Goal: Task Accomplishment & Management: Use online tool/utility

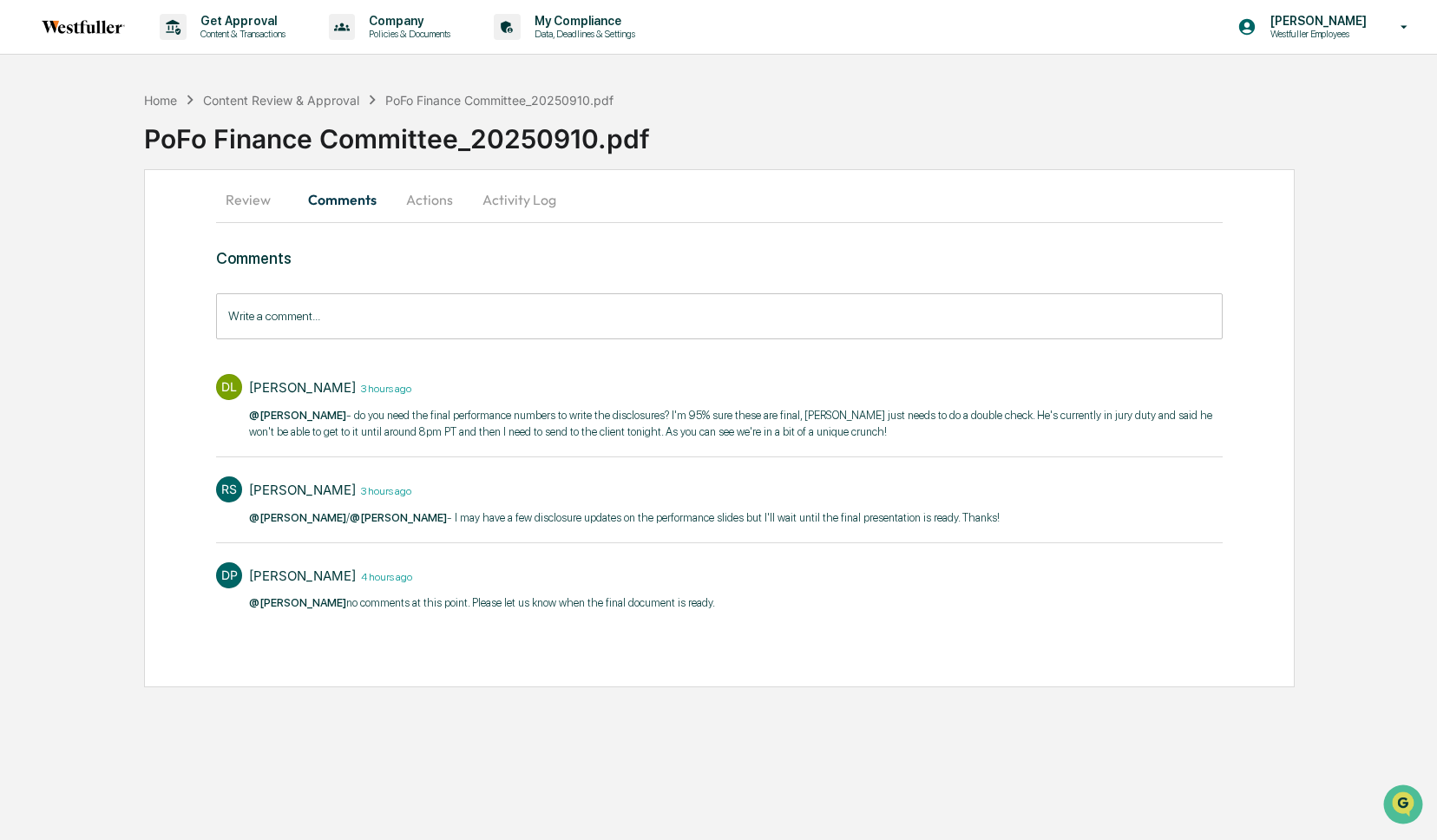
click at [434, 201] on button "Actions" at bounding box center [430, 200] width 79 height 42
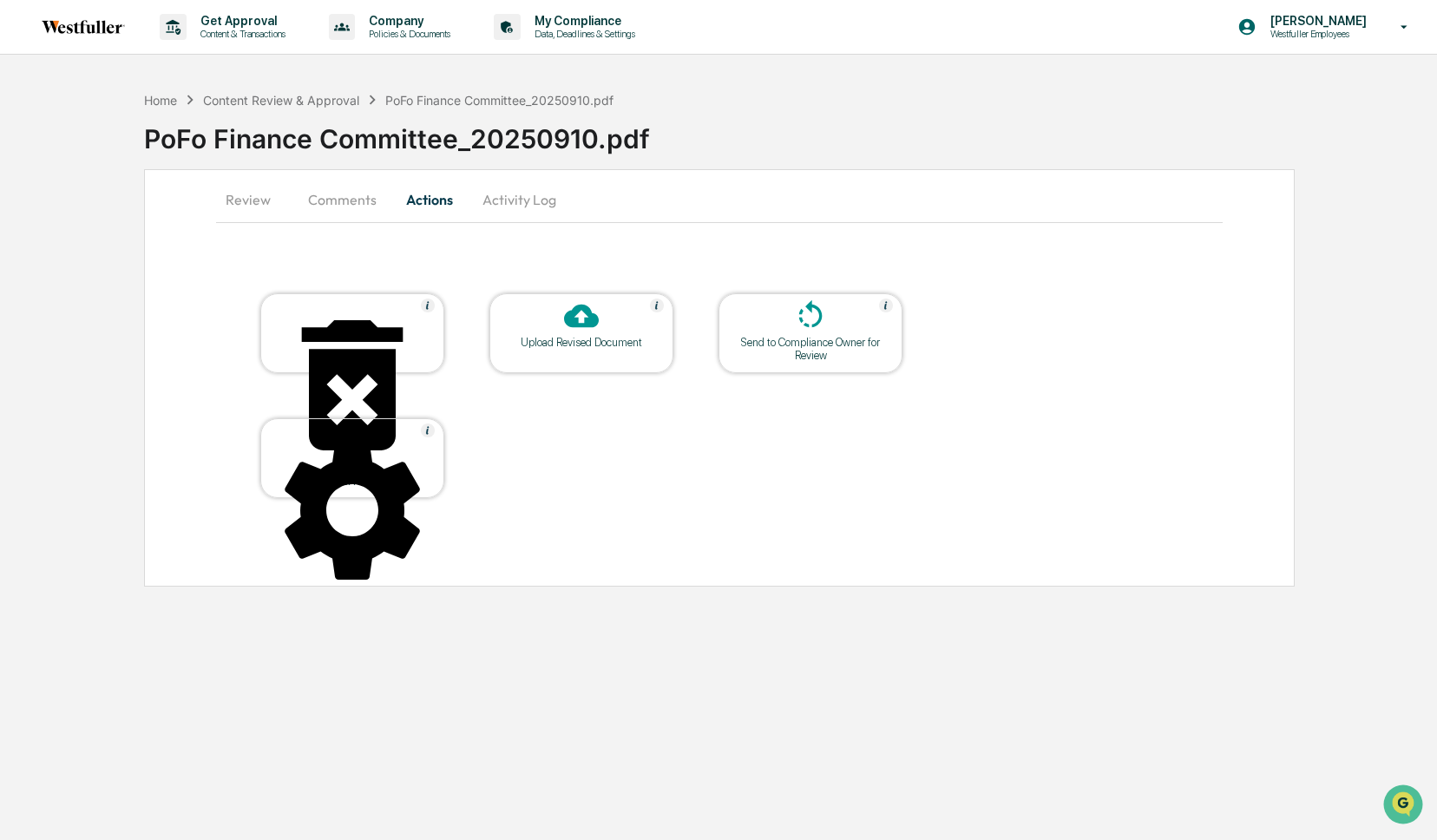
click at [570, 311] on icon at bounding box center [582, 317] width 35 height 24
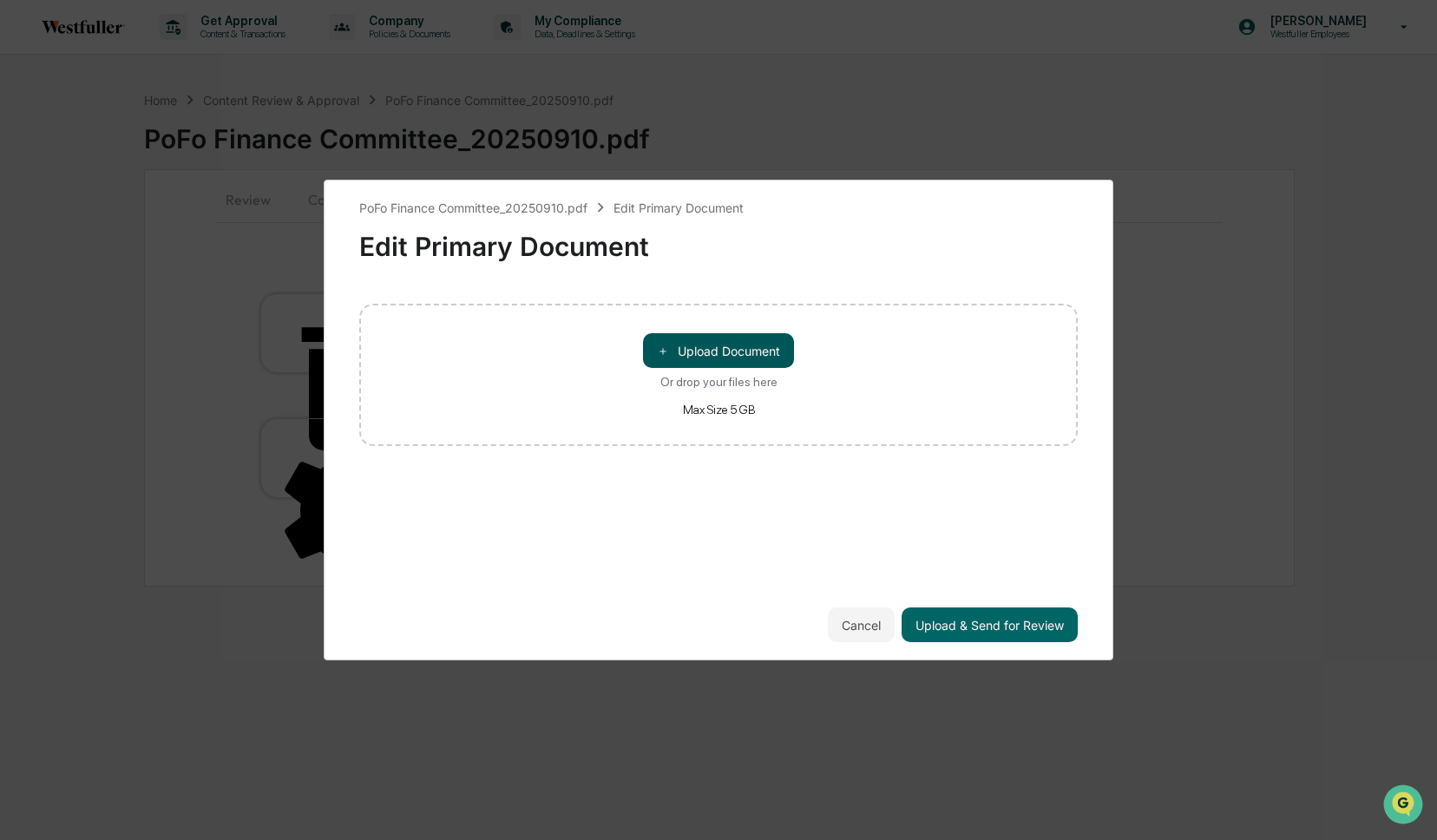
click at [742, 347] on button "＋ Upload Document" at bounding box center [718, 351] width 151 height 35
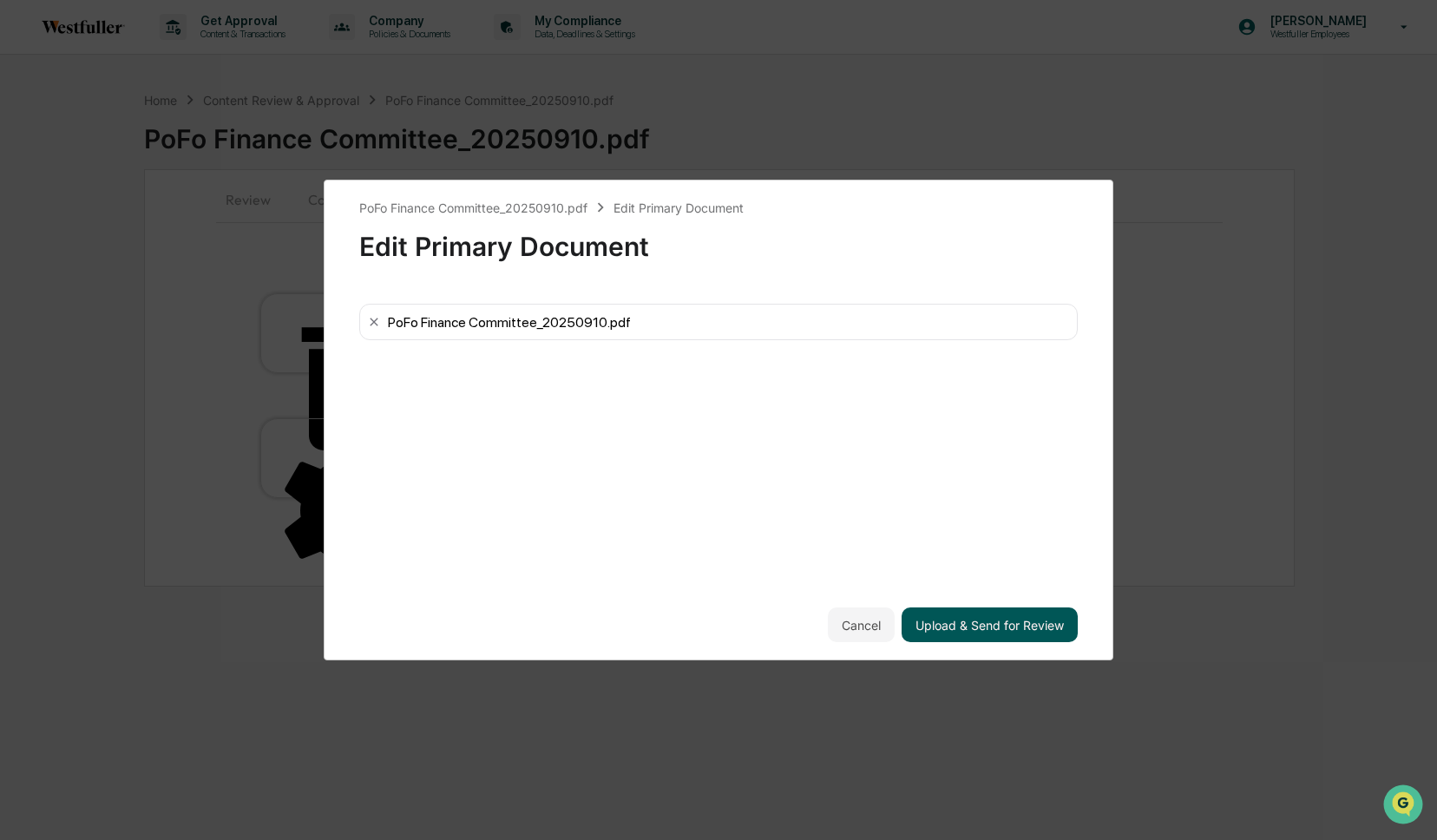
click at [988, 622] on button "Upload & Send for Review" at bounding box center [990, 625] width 176 height 35
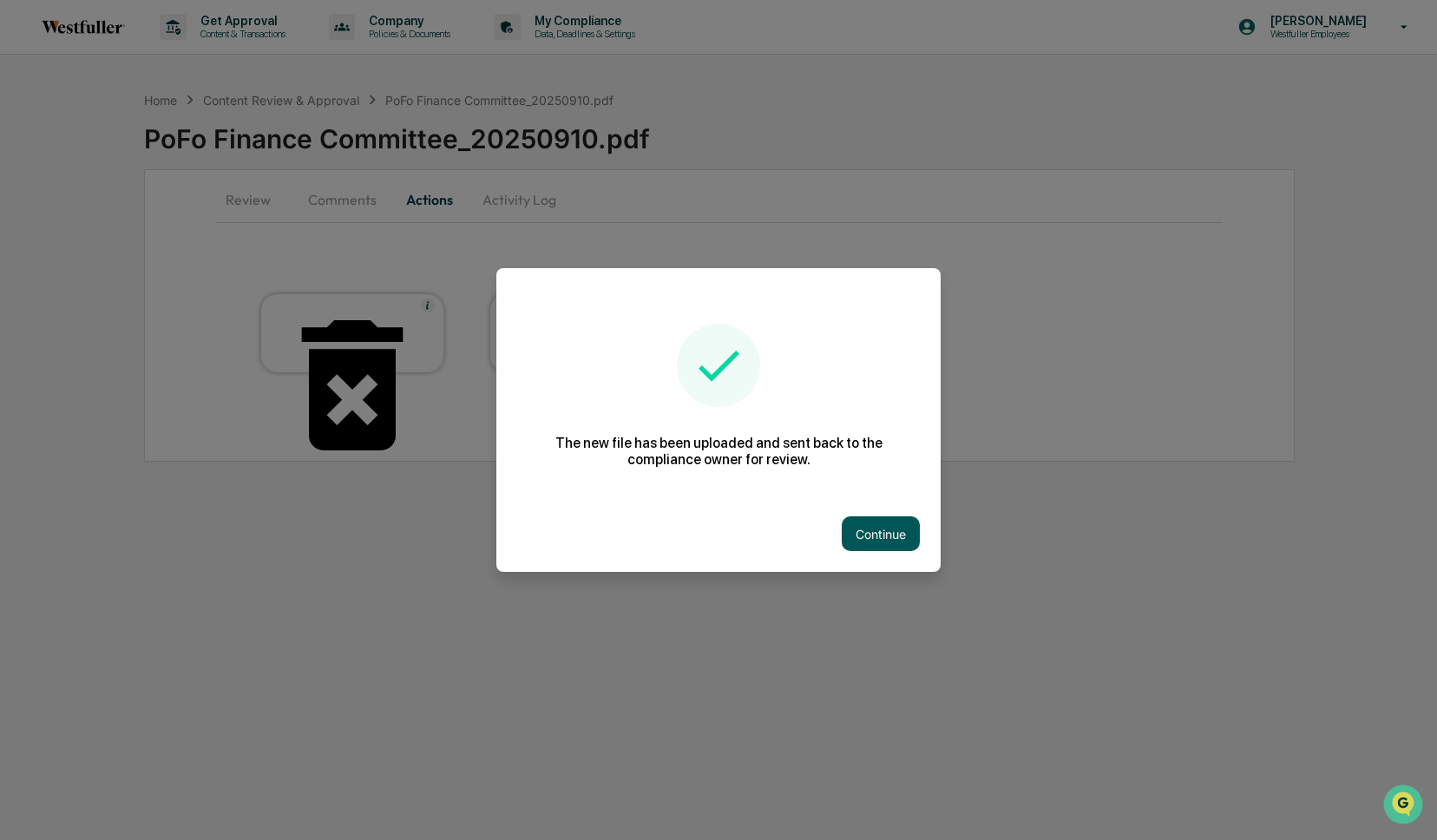
click at [882, 540] on button "Continue" at bounding box center [881, 534] width 79 height 35
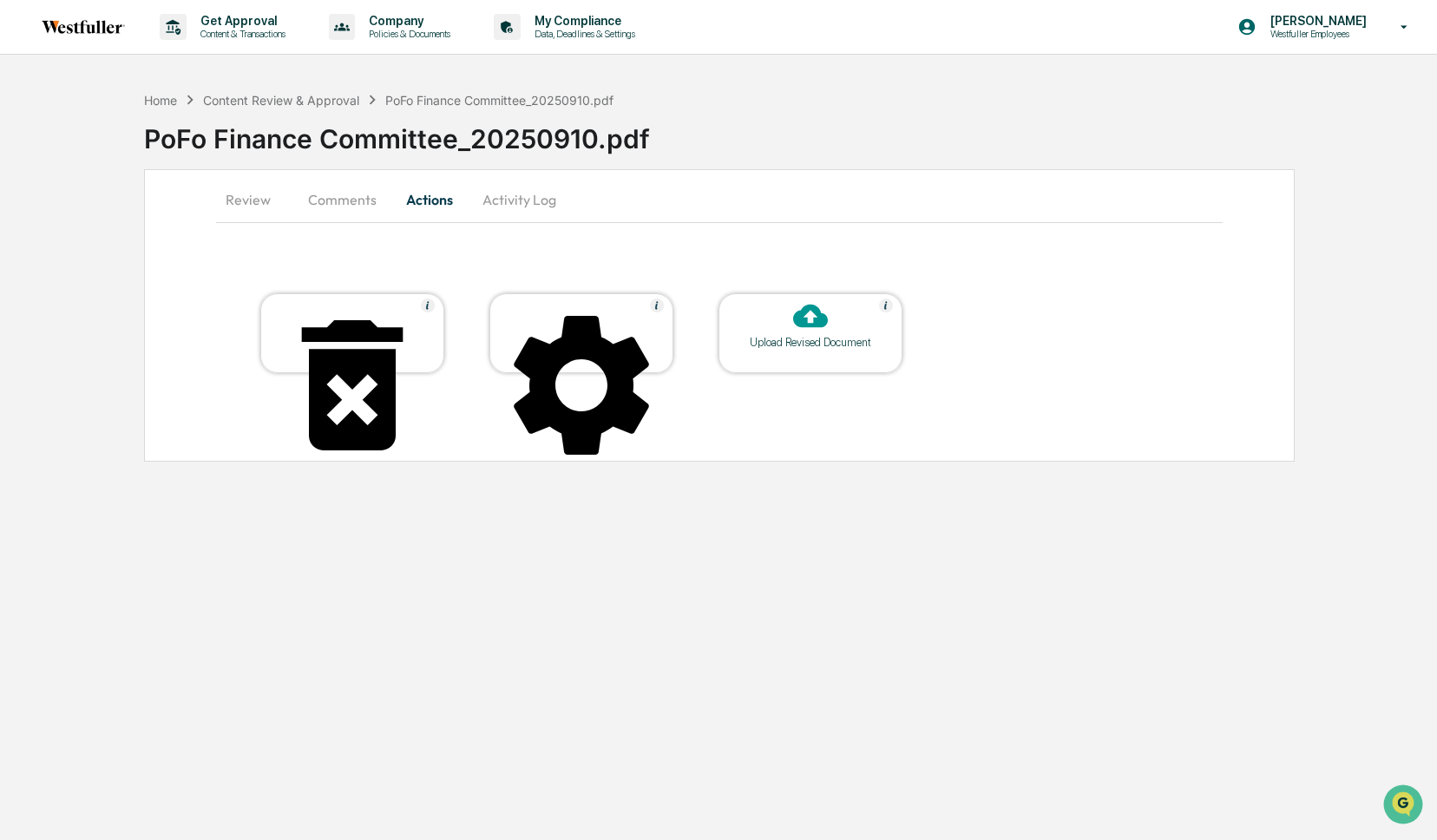
click at [246, 214] on button "Review" at bounding box center [256, 200] width 79 height 42
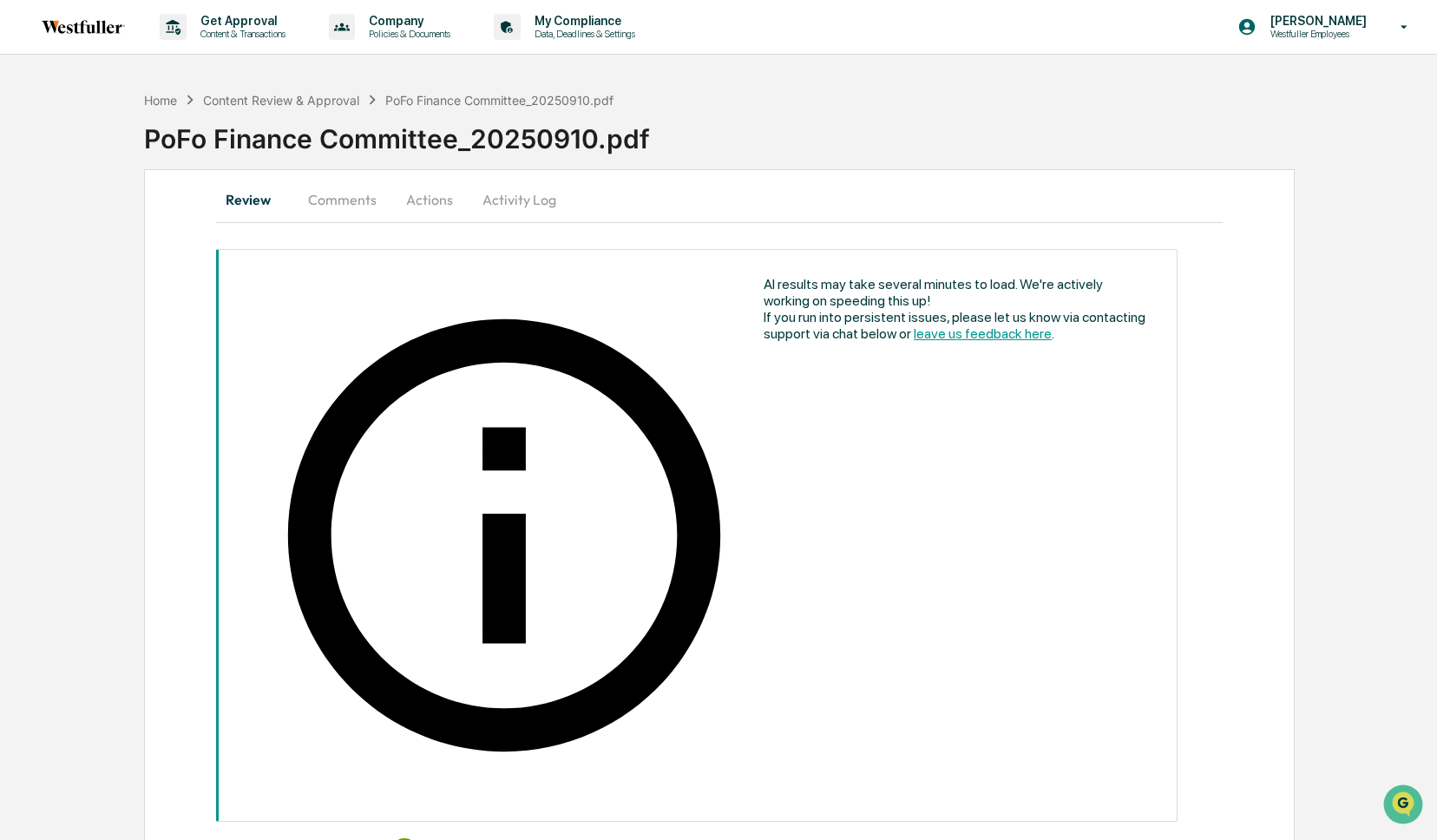
click at [326, 201] on button "Comments" at bounding box center [342, 200] width 97 height 42
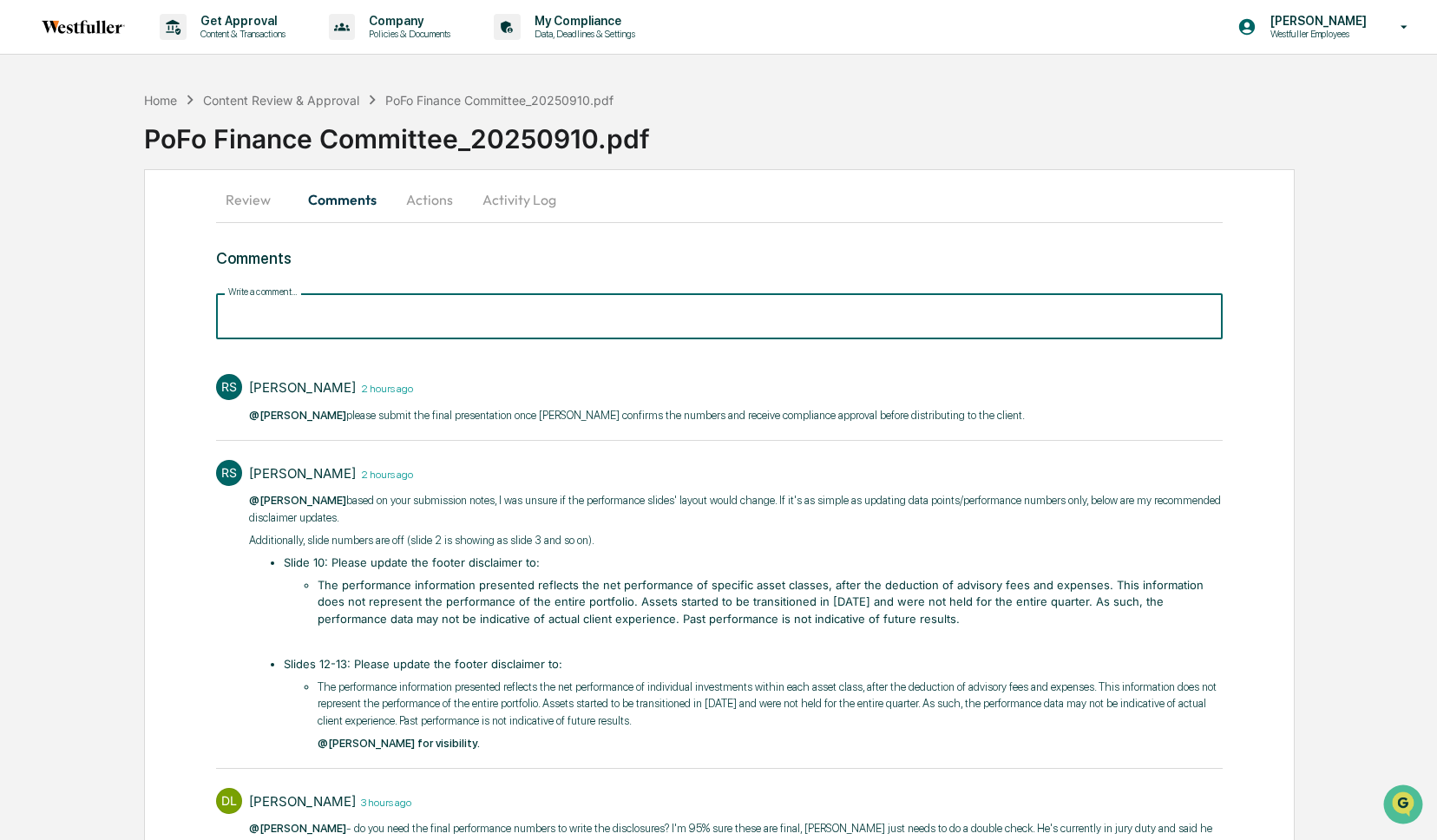
click at [364, 325] on input "Write a comment..." at bounding box center [719, 316] width 1006 height 46
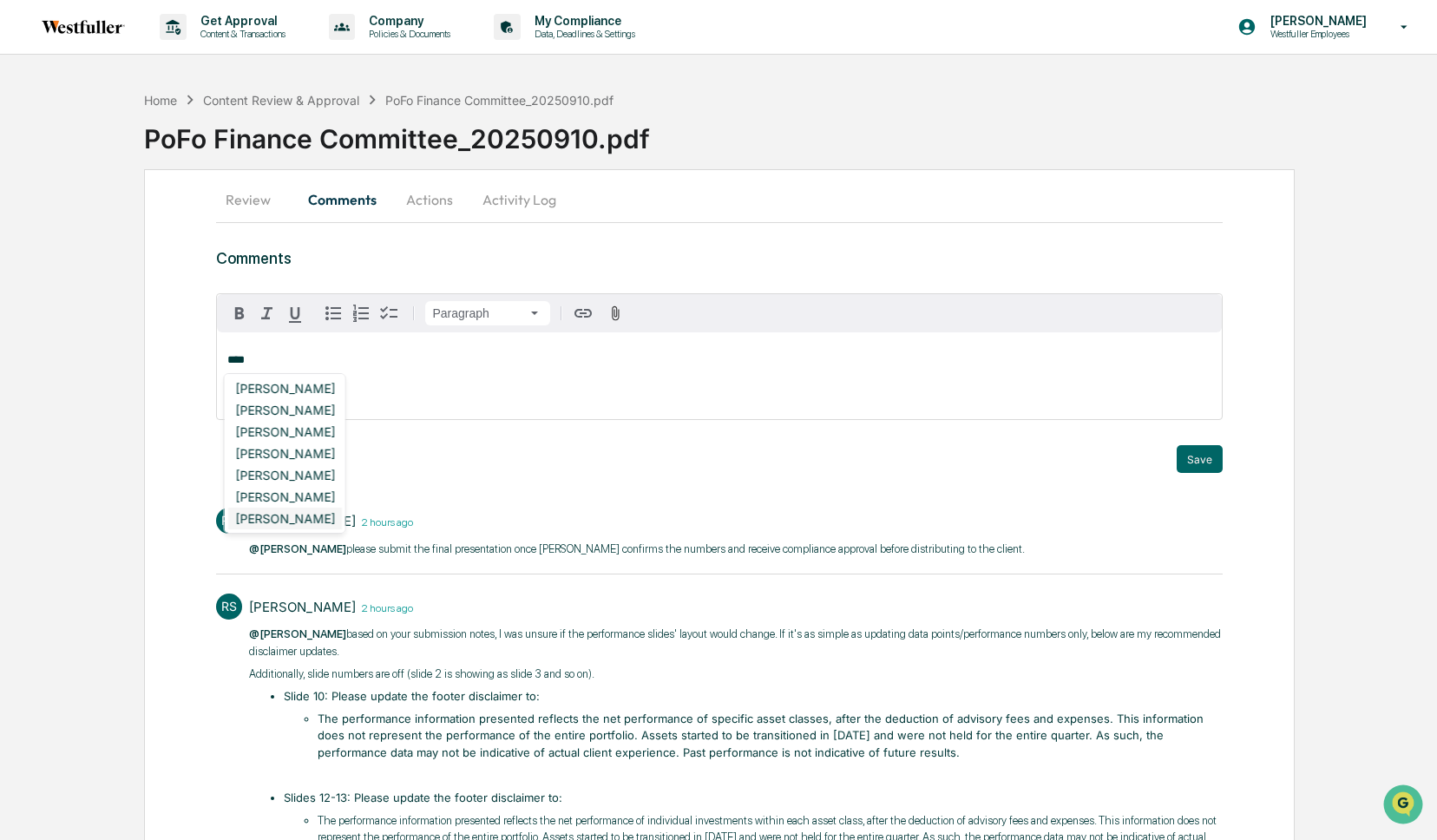
click at [315, 513] on div "[PERSON_NAME]" at bounding box center [285, 519] width 114 height 22
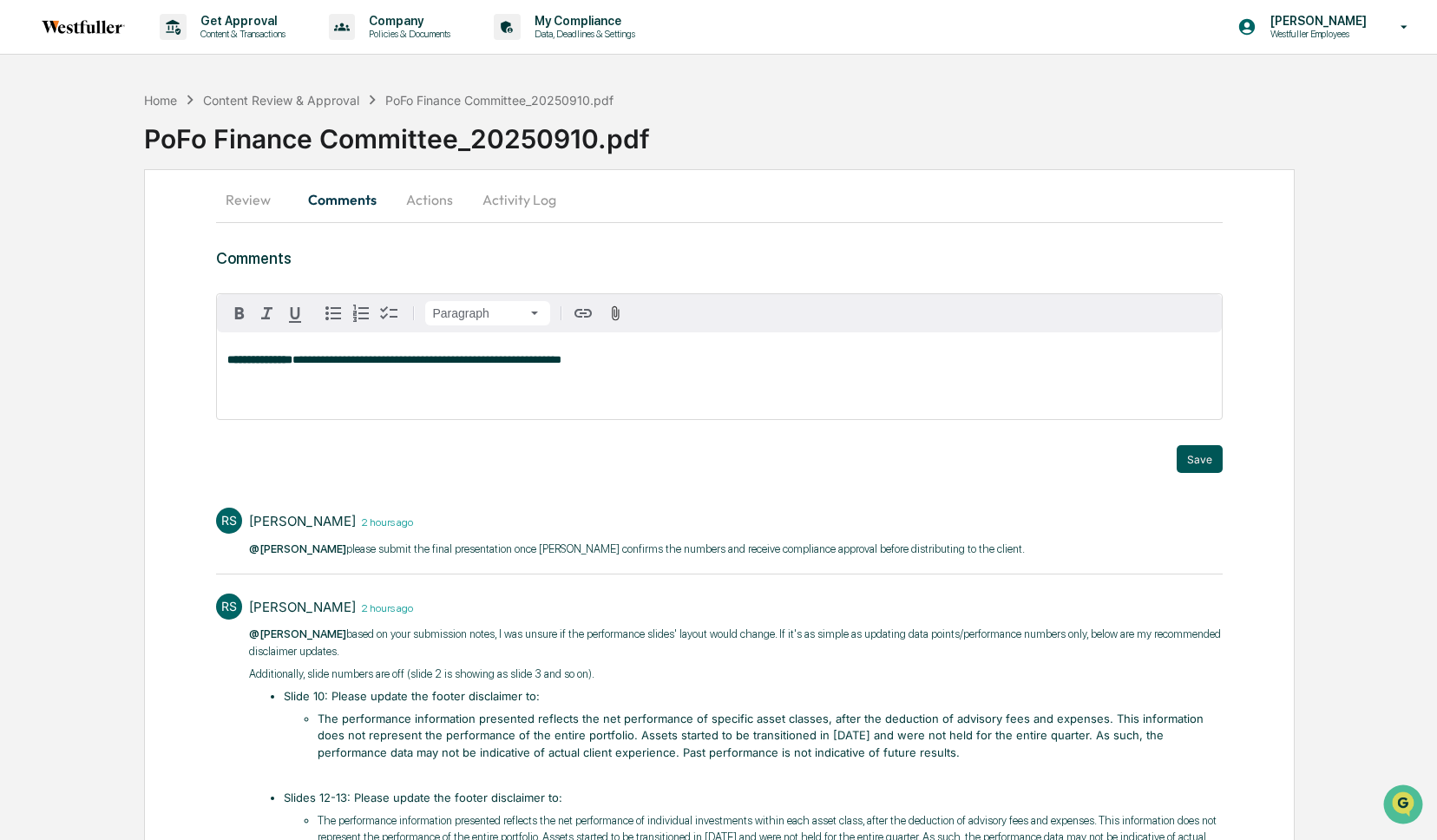
click at [1200, 451] on button "Save" at bounding box center [1200, 459] width 46 height 27
